Goal: Task Accomplishment & Management: Manage account settings

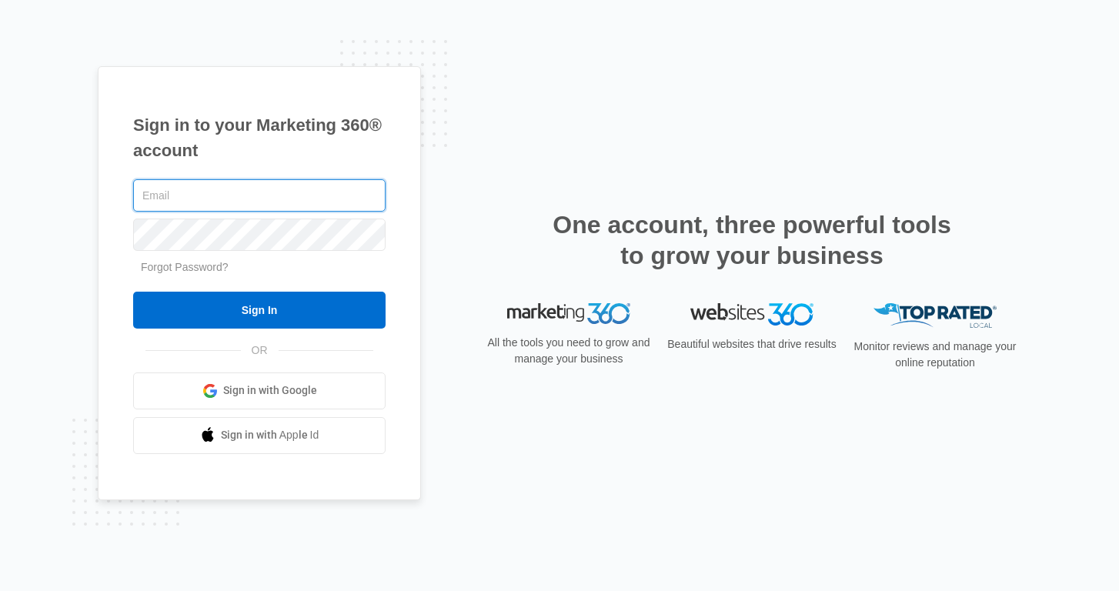
type input "[EMAIL_ADDRESS][DOMAIN_NAME]"
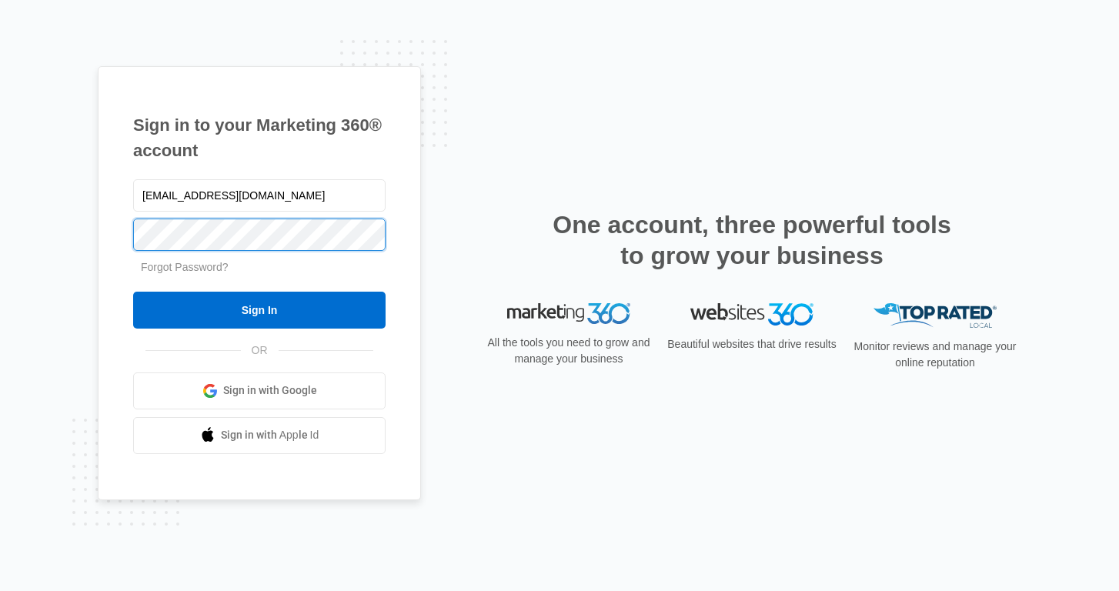
click at [259, 309] on input "Sign In" at bounding box center [259, 310] width 252 height 37
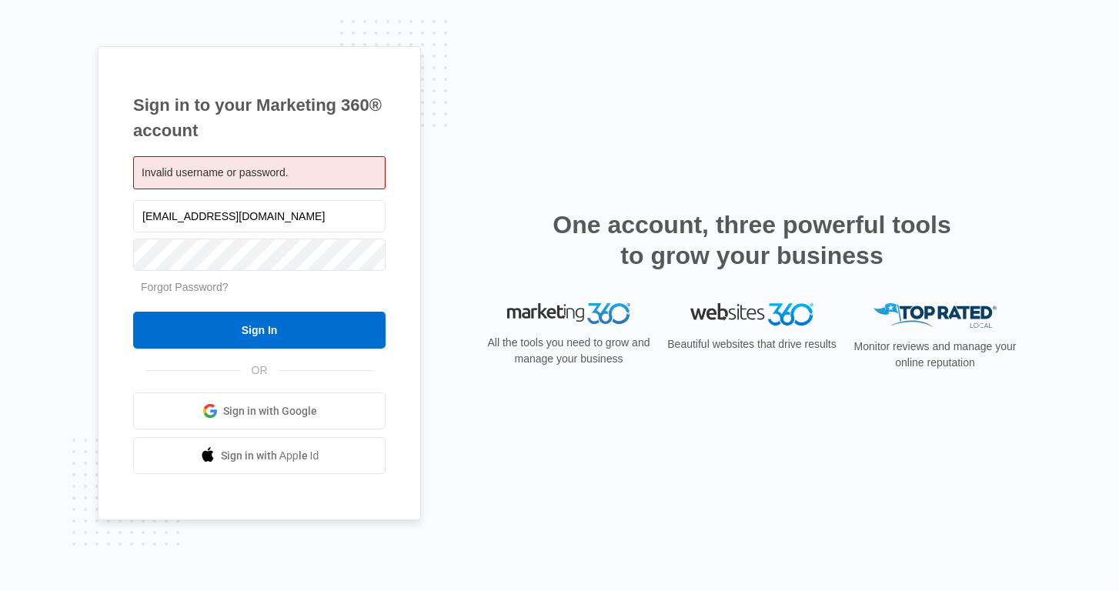
click at [468, 294] on div "Sign in to your Marketing 360® account Invalid username or password. edriversll…" at bounding box center [560, 296] width 924 height 500
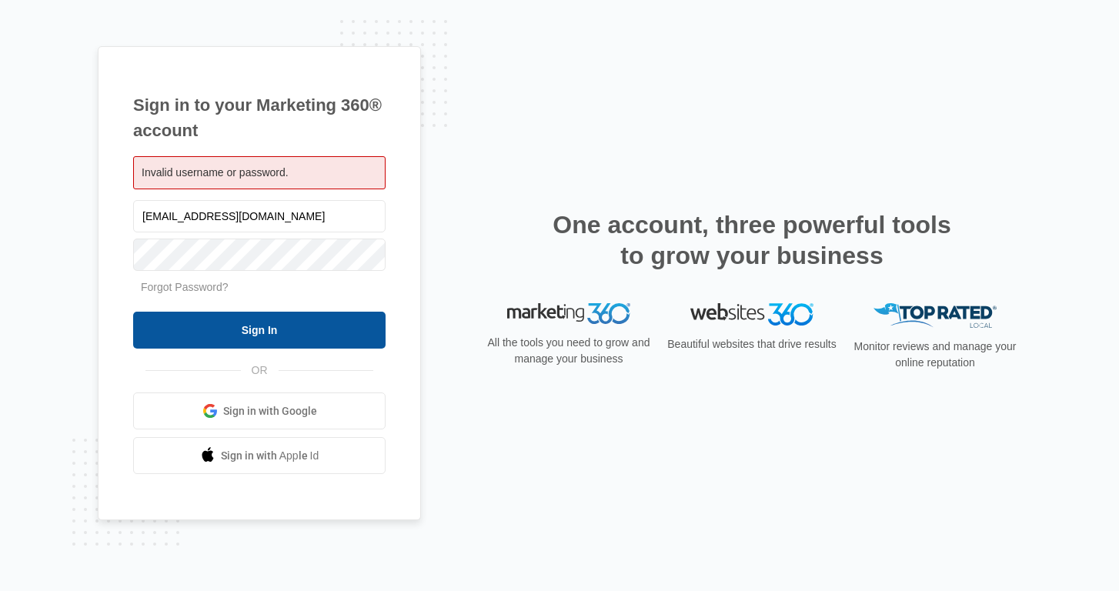
click at [304, 318] on input "Sign In" at bounding box center [259, 330] width 252 height 37
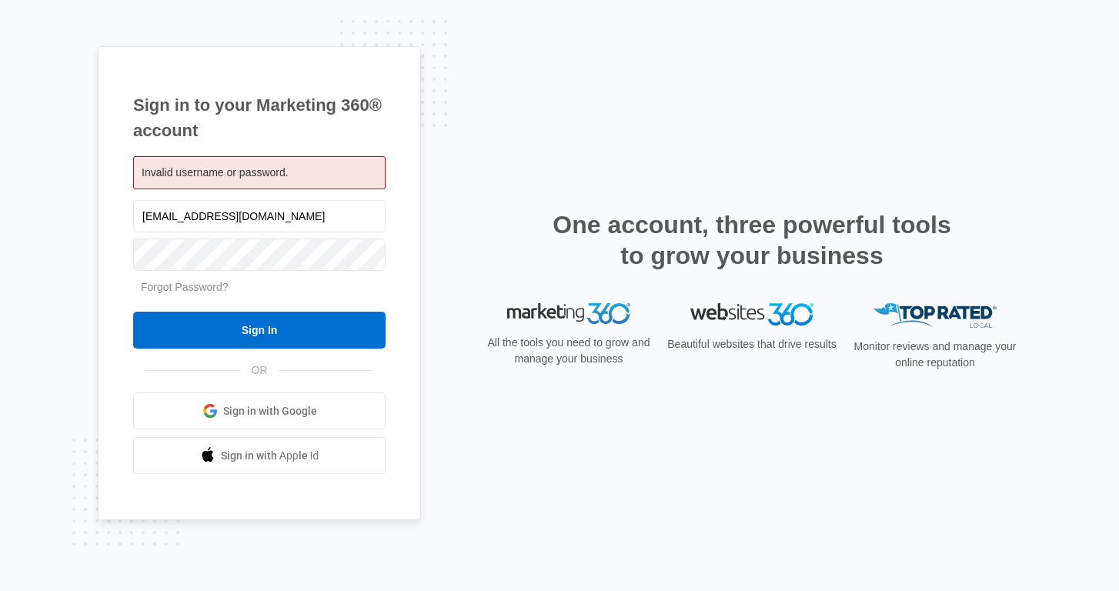
click at [357, 274] on div at bounding box center [259, 255] width 252 height 38
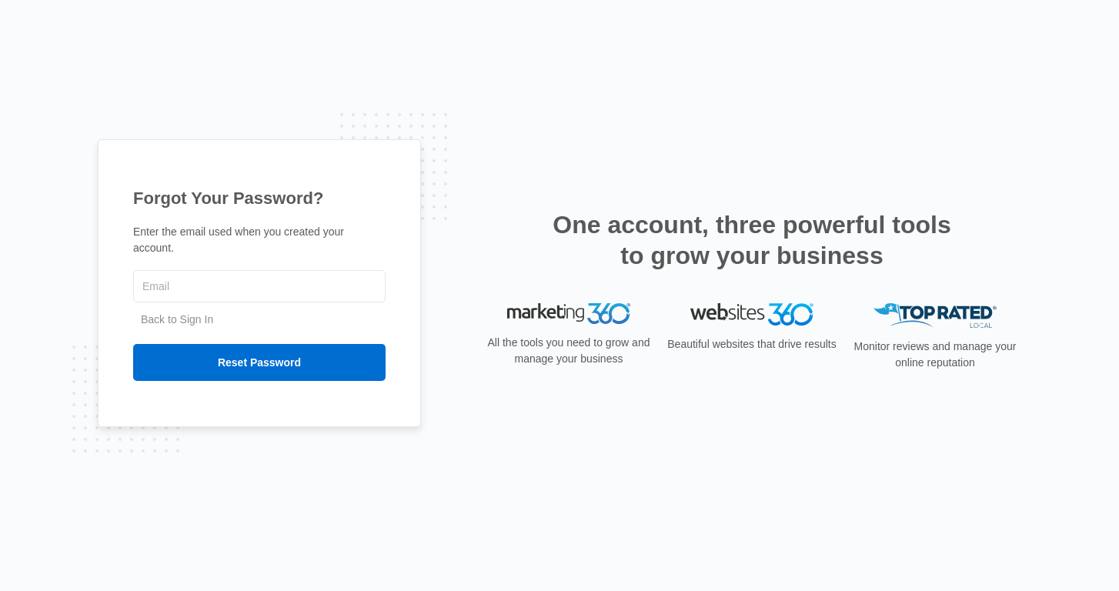
type input "[EMAIL_ADDRESS][DOMAIN_NAME]"
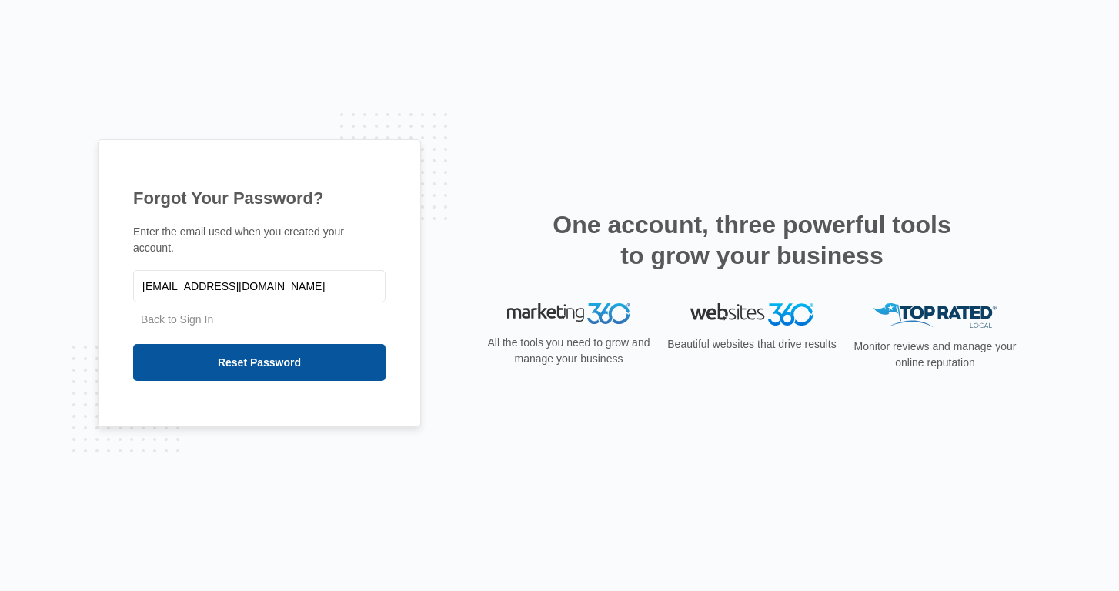
click at [232, 358] on input "Reset Password" at bounding box center [259, 362] width 252 height 37
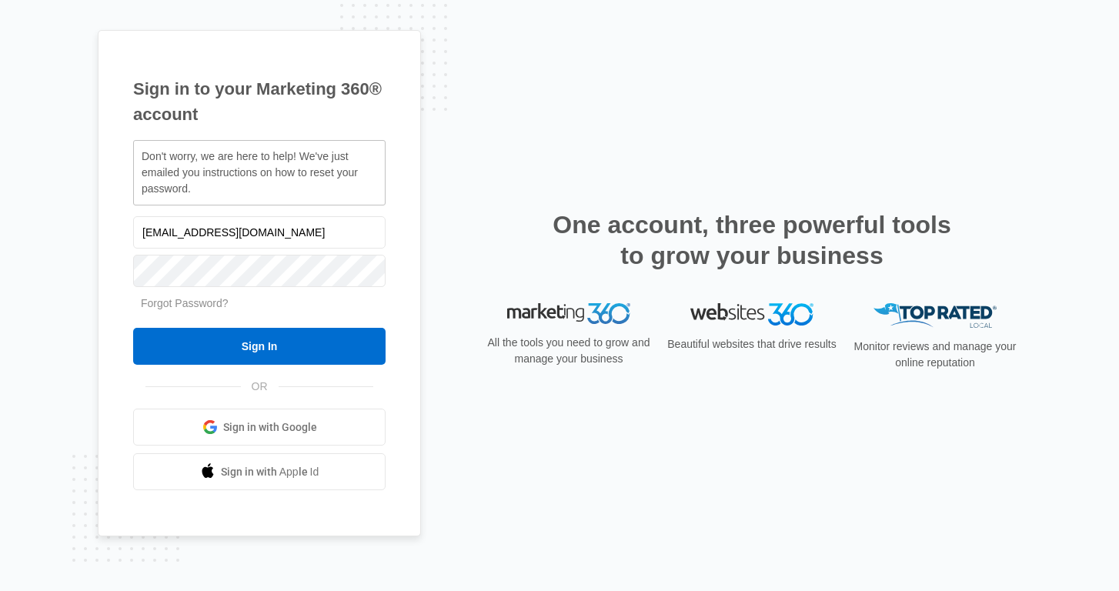
click at [460, 176] on div "Sign in to your Marketing 360® account Don't worry, we are here to help! We've …" at bounding box center [560, 296] width 924 height 532
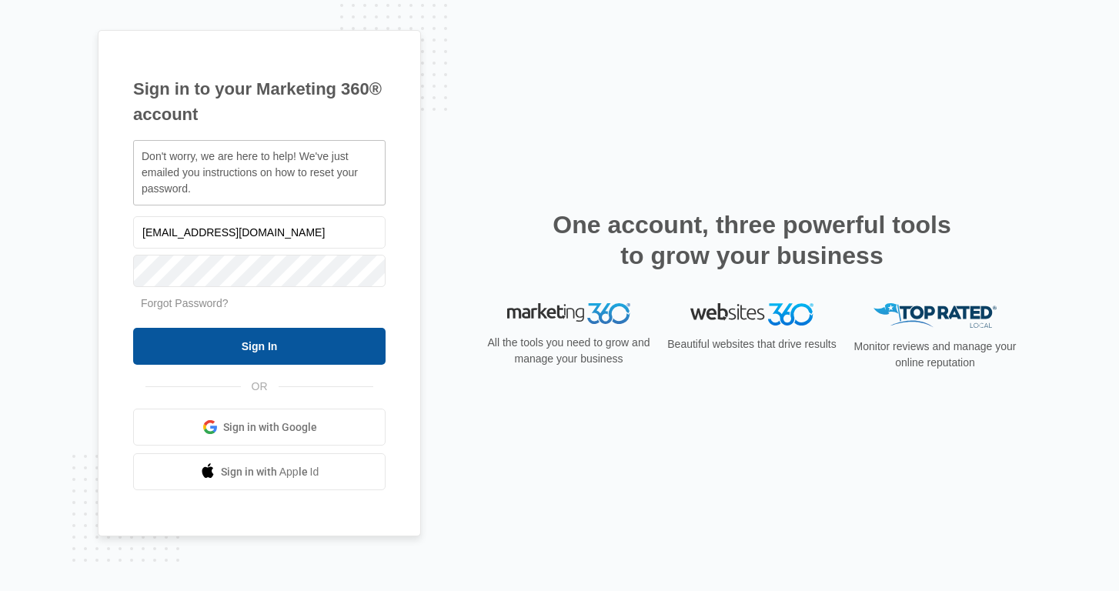
click at [252, 356] on input "Sign In" at bounding box center [259, 346] width 252 height 37
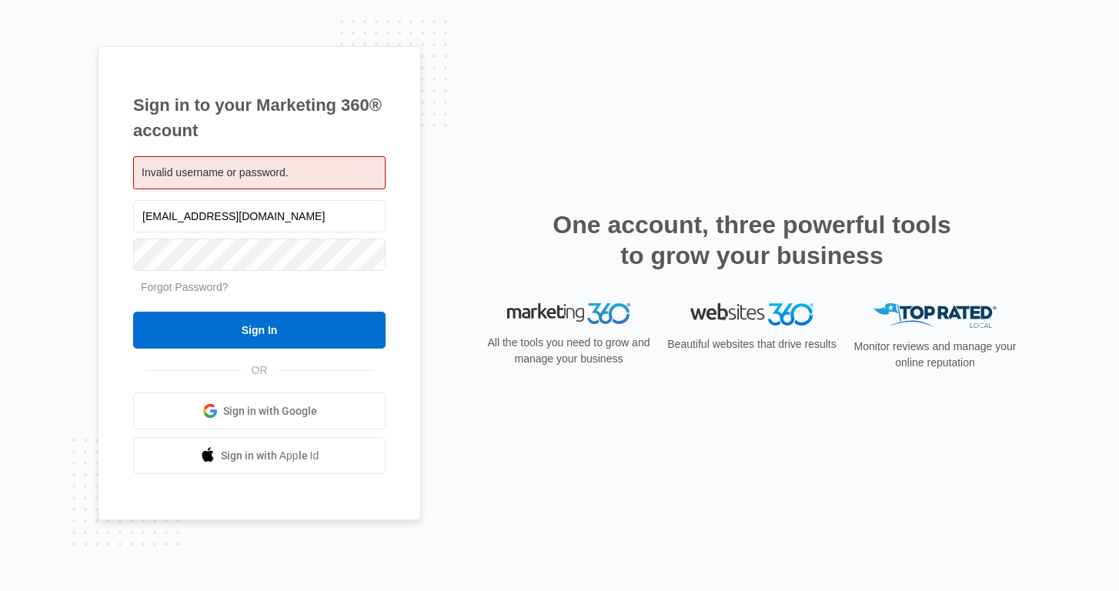
click at [469, 285] on div "Sign in to your Marketing 360® account Invalid username or password. edriversll…" at bounding box center [560, 296] width 924 height 500
click at [279, 410] on span "Sign in with Google" at bounding box center [270, 411] width 94 height 16
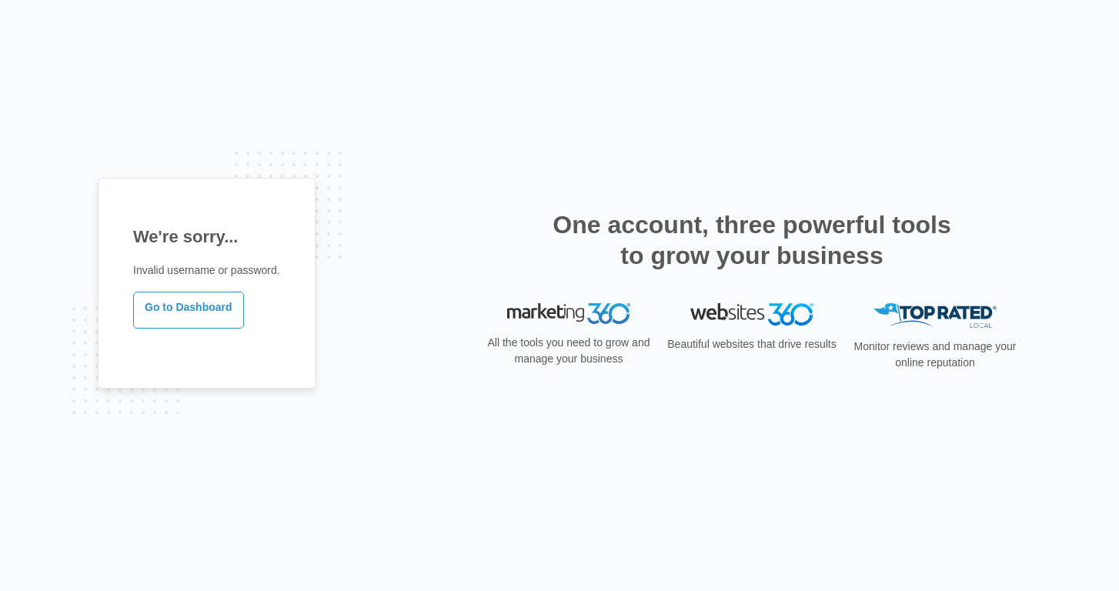
click at [720, 96] on div "We're sorry... Invalid username or password. Go to Dashboard One account, three…" at bounding box center [559, 295] width 1119 height 591
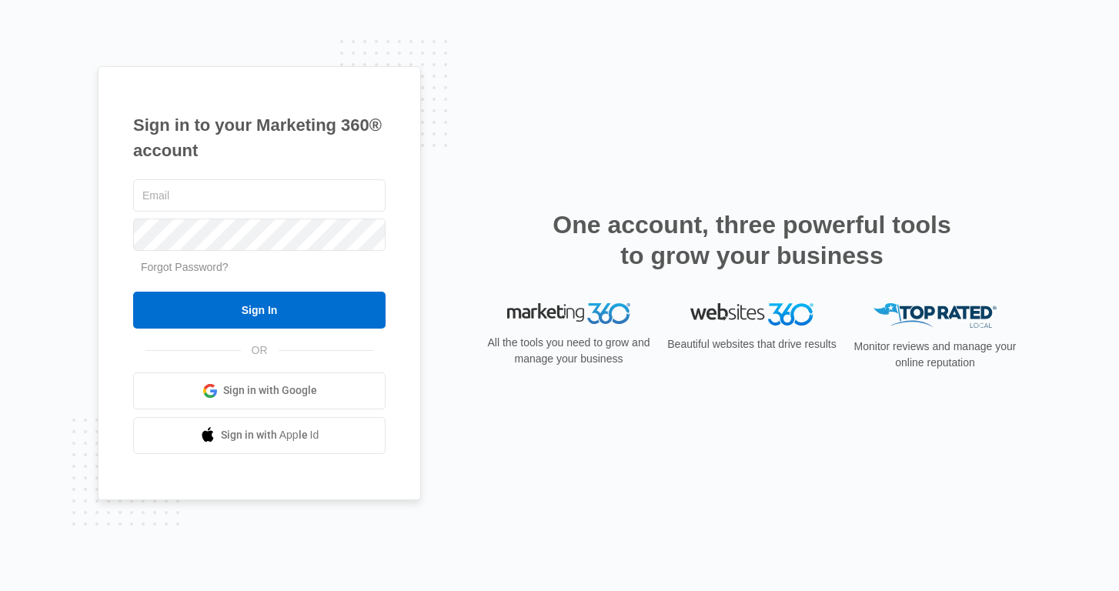
click at [424, 197] on div "Sign in to your Marketing 360® account Forgot Password? Sign In OR" at bounding box center [560, 295] width 924 height 459
click at [578, 19] on div "Sign in to your Marketing 360® account Forgot Password? Sign In OR Sign in with…" at bounding box center [559, 295] width 1119 height 591
